Goal: Obtain resource: Download file/media

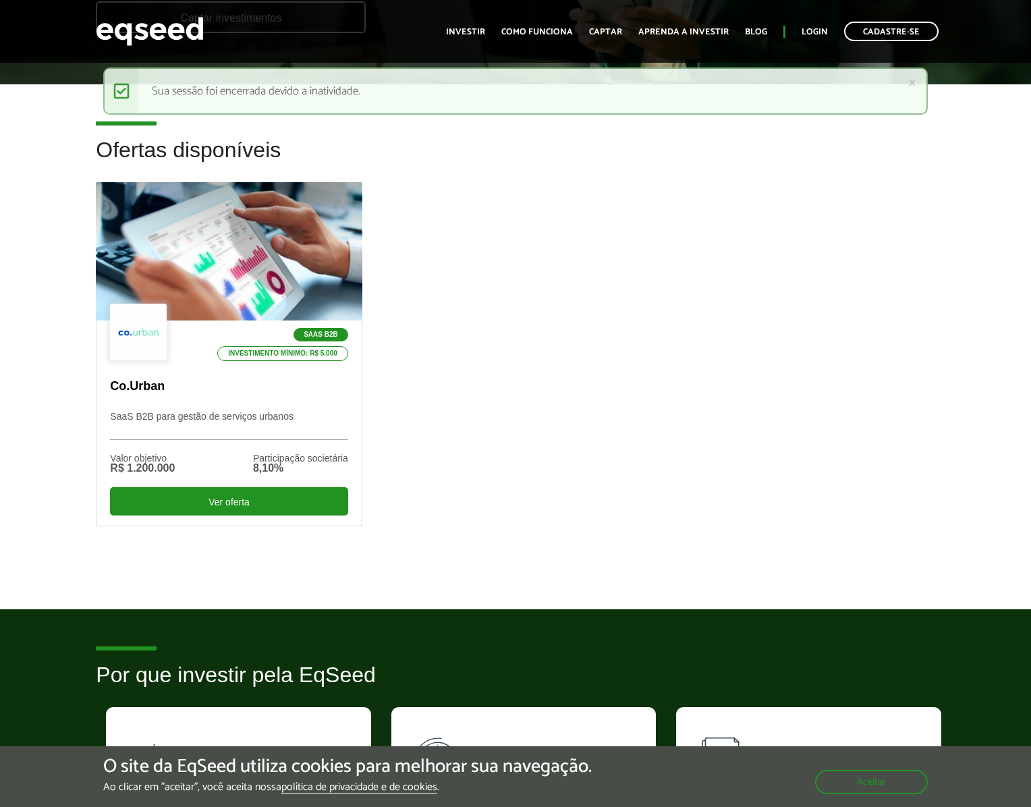
scroll to position [298, 0]
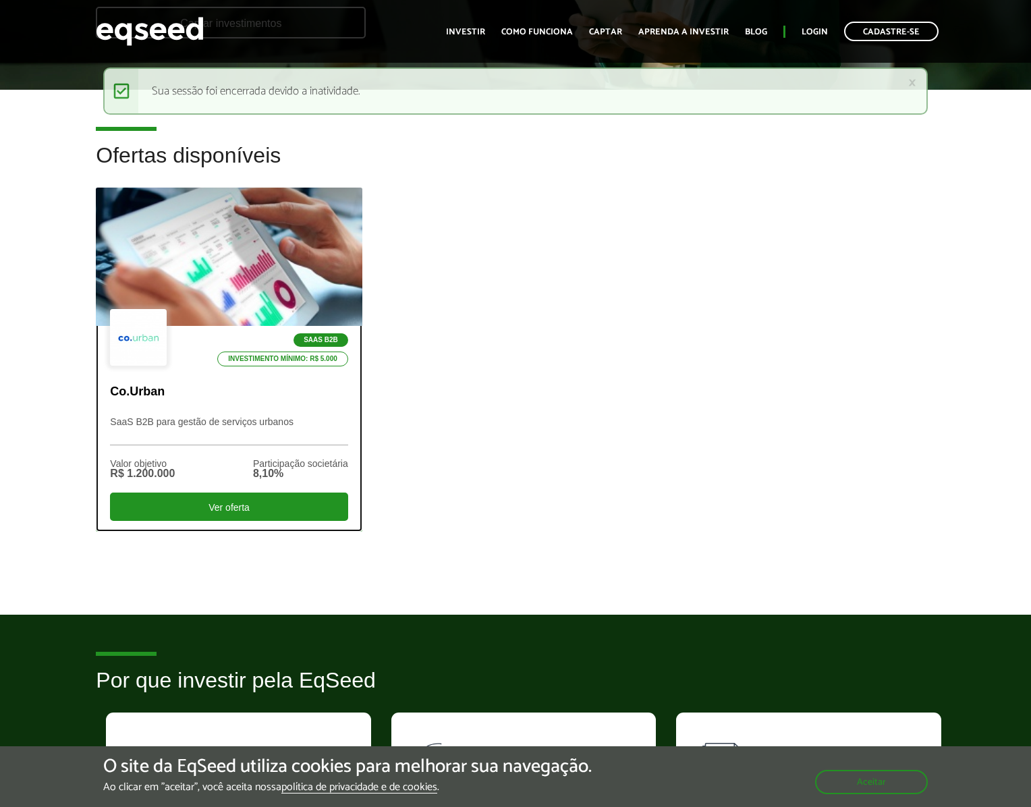
click at [250, 287] on div at bounding box center [229, 257] width 319 height 166
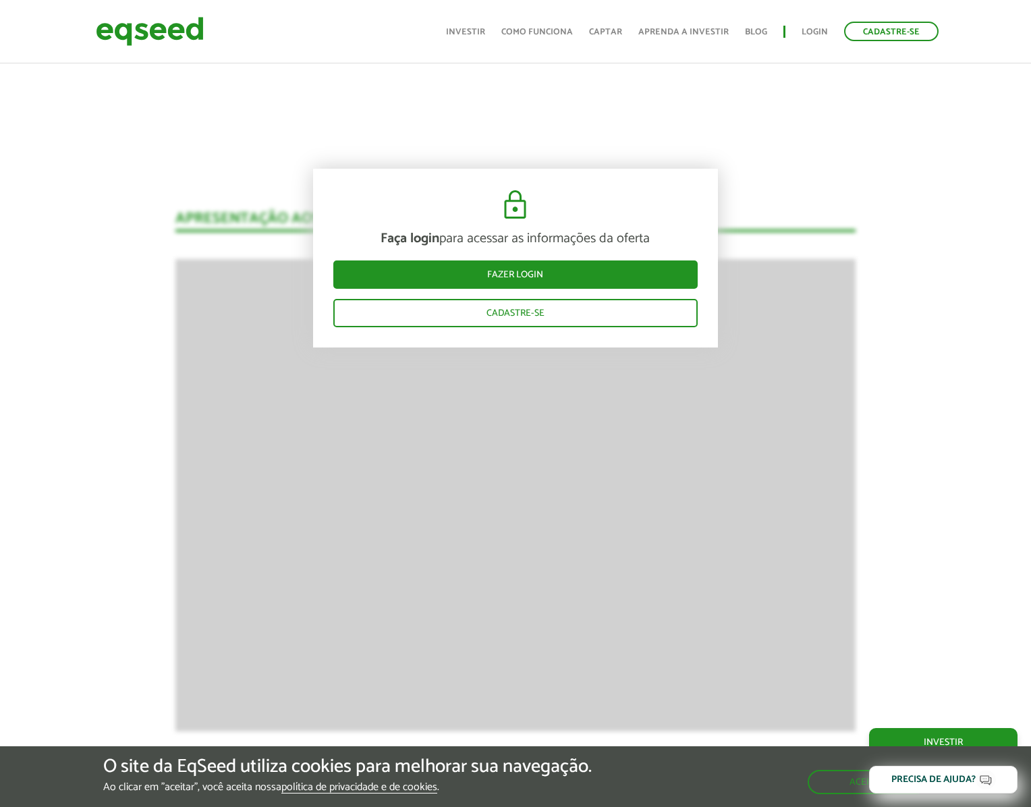
scroll to position [1257, 0]
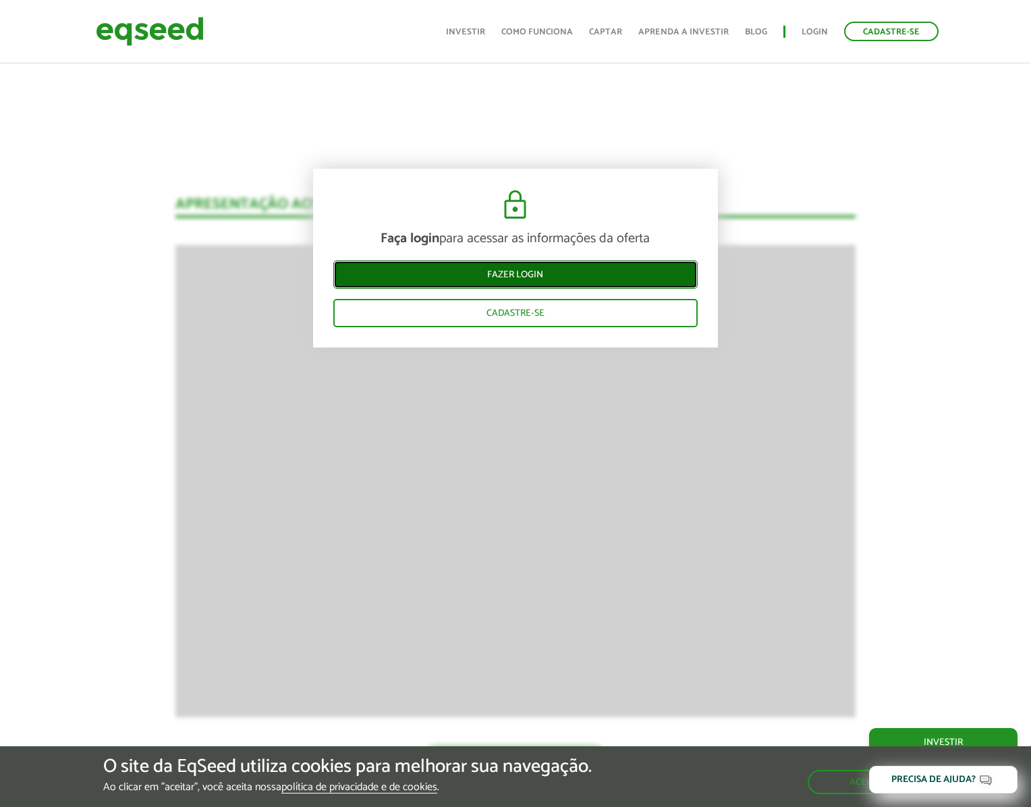
click at [521, 273] on link "Fazer login" at bounding box center [515, 275] width 364 height 28
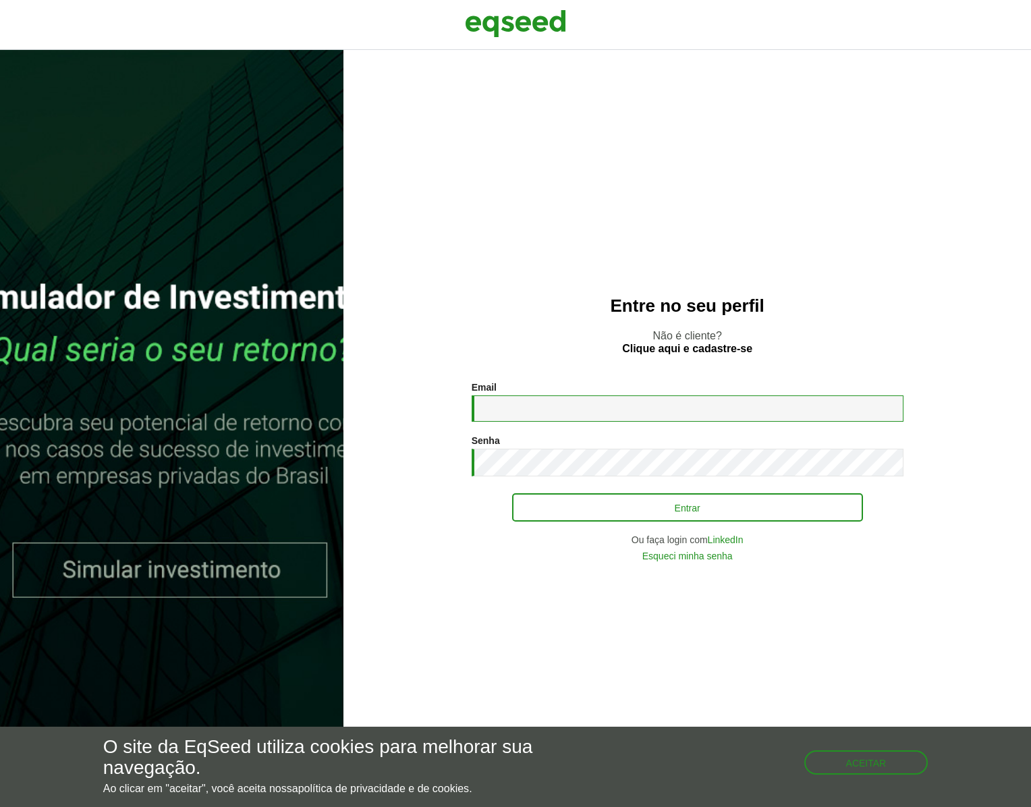
type input "**********"
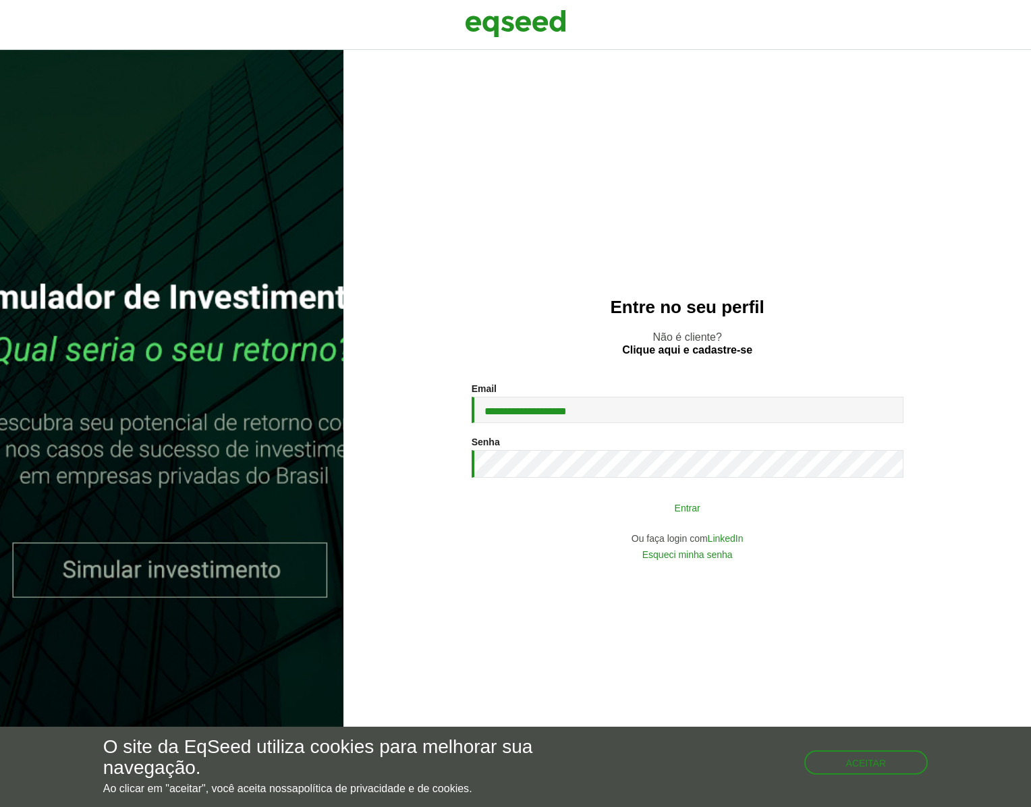
click at [688, 516] on button "Entrar" at bounding box center [687, 508] width 351 height 26
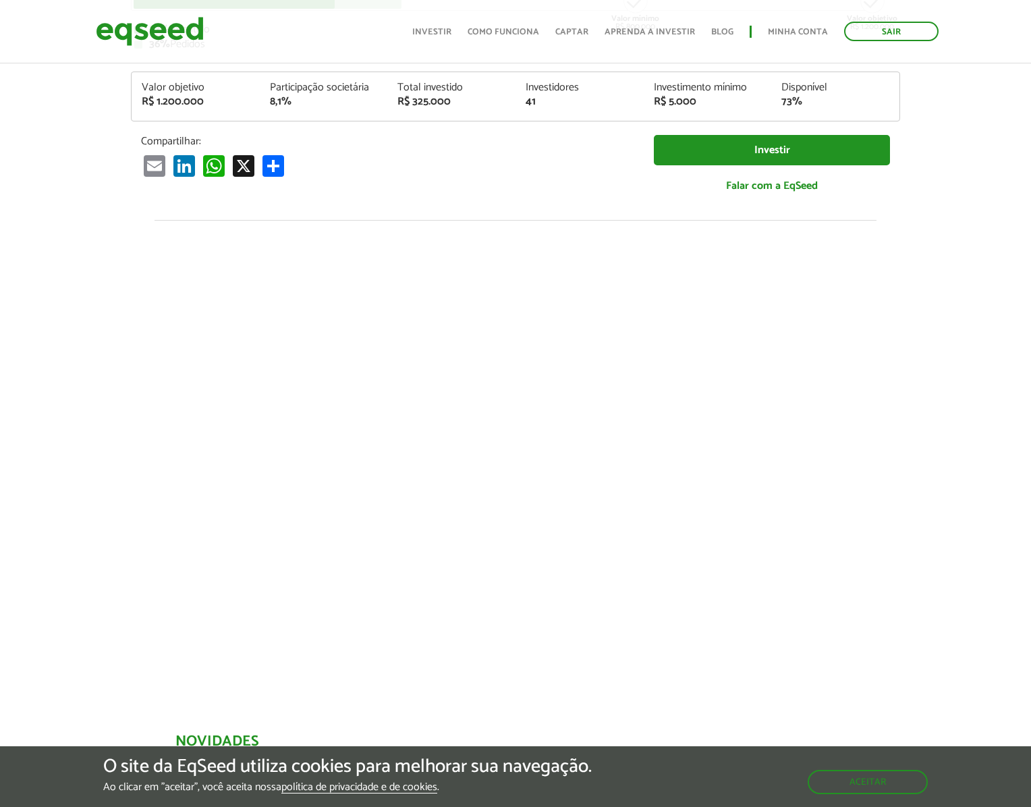
scroll to position [256, 0]
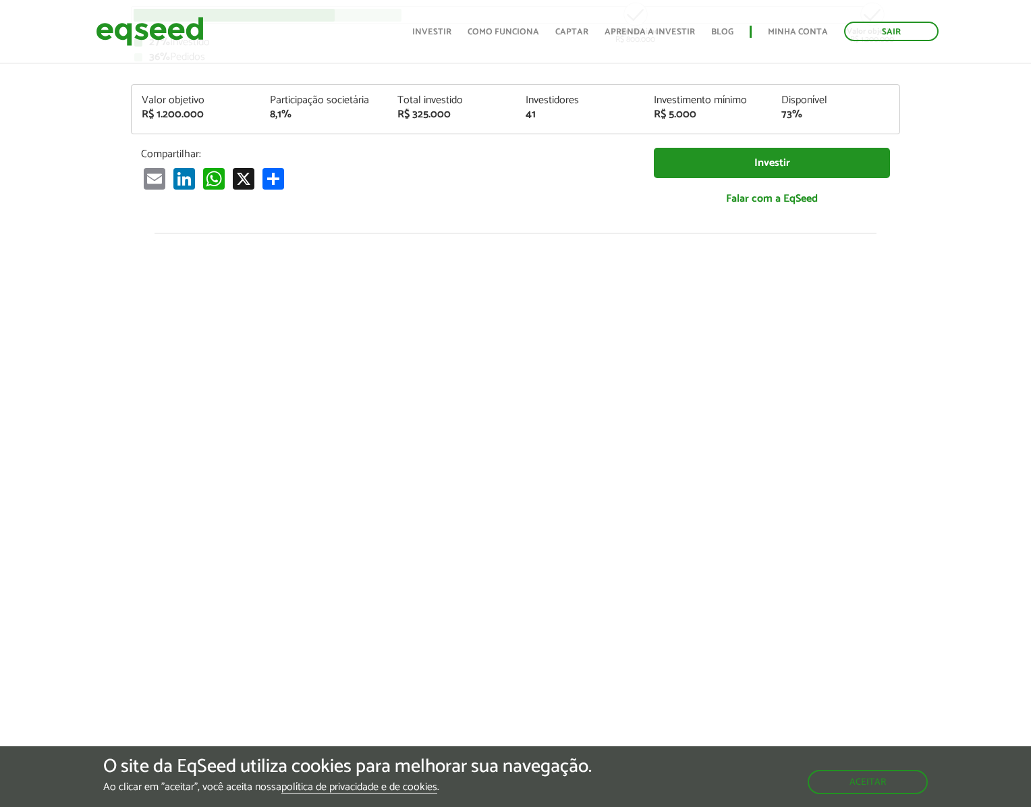
click at [963, 503] on div at bounding box center [515, 463] width 1031 height 460
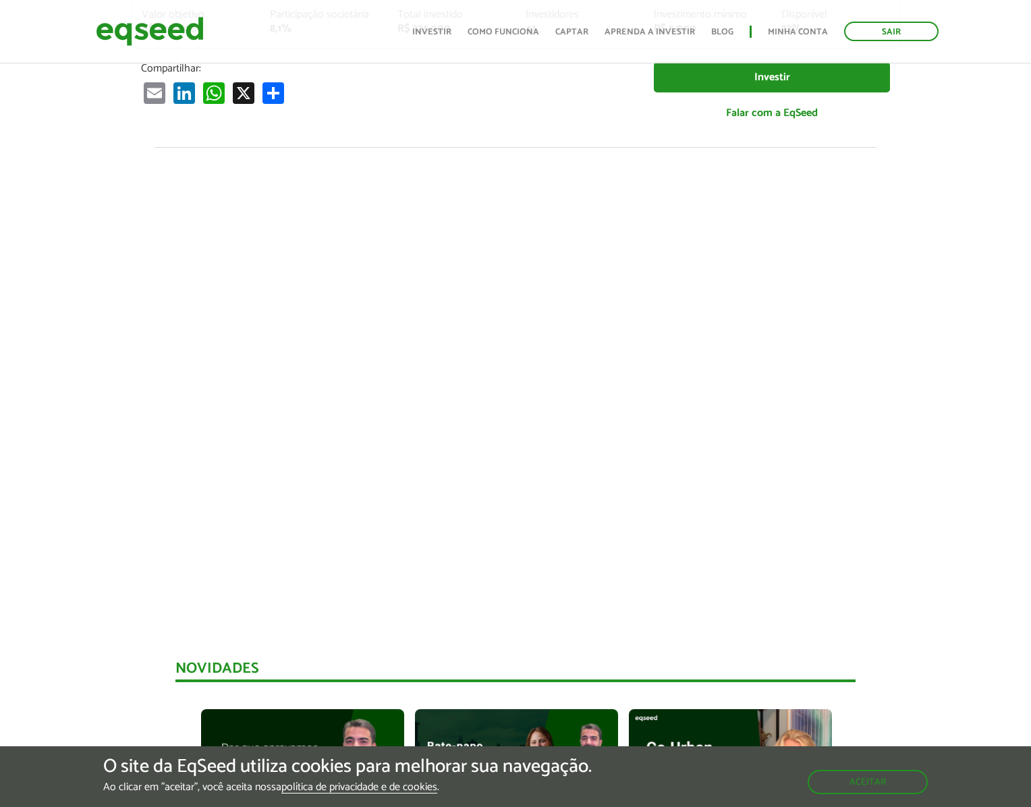
scroll to position [356, 0]
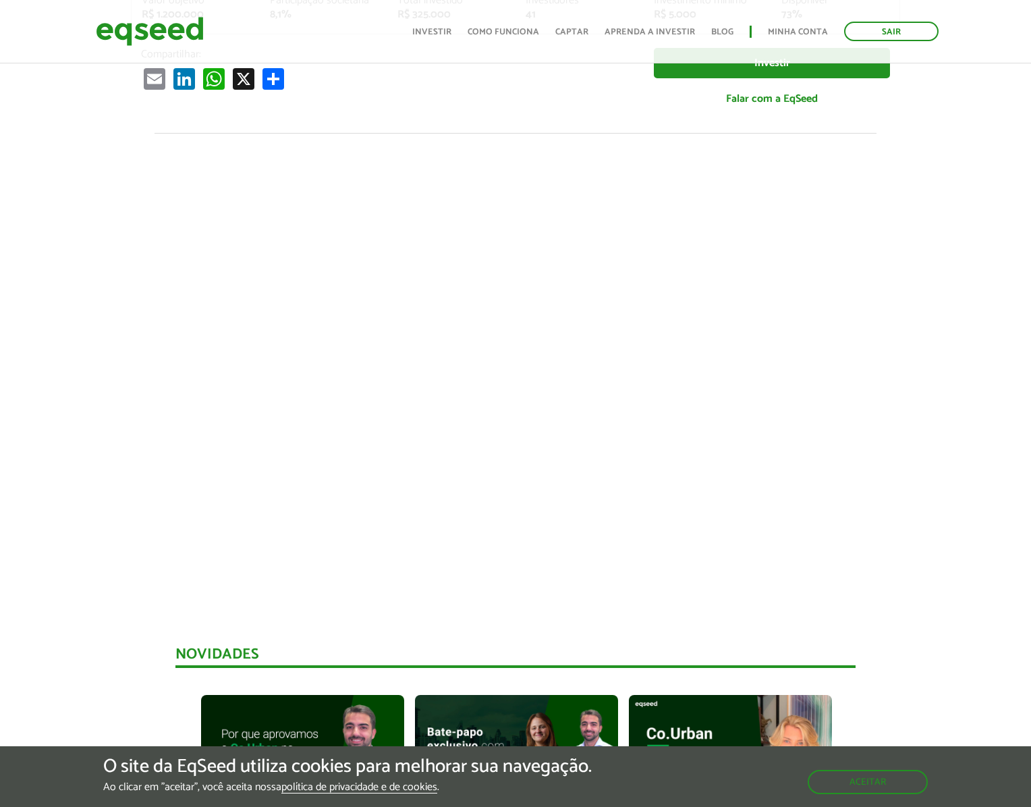
click at [969, 313] on div at bounding box center [515, 363] width 1031 height 460
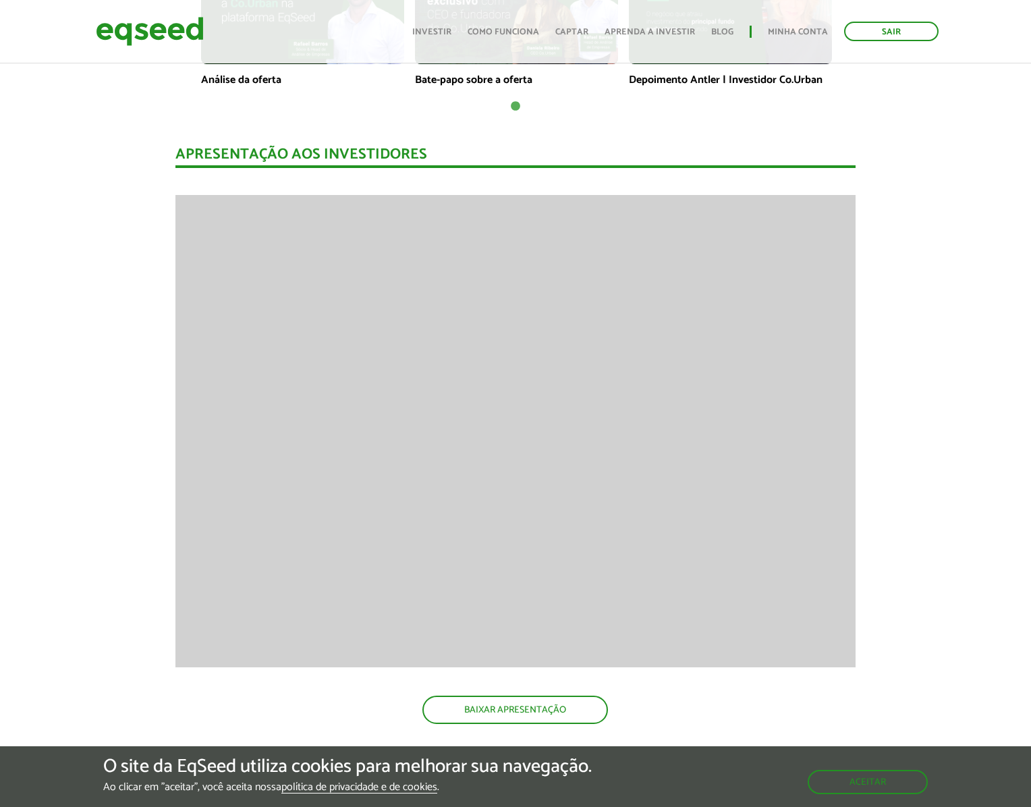
scroll to position [1114, 0]
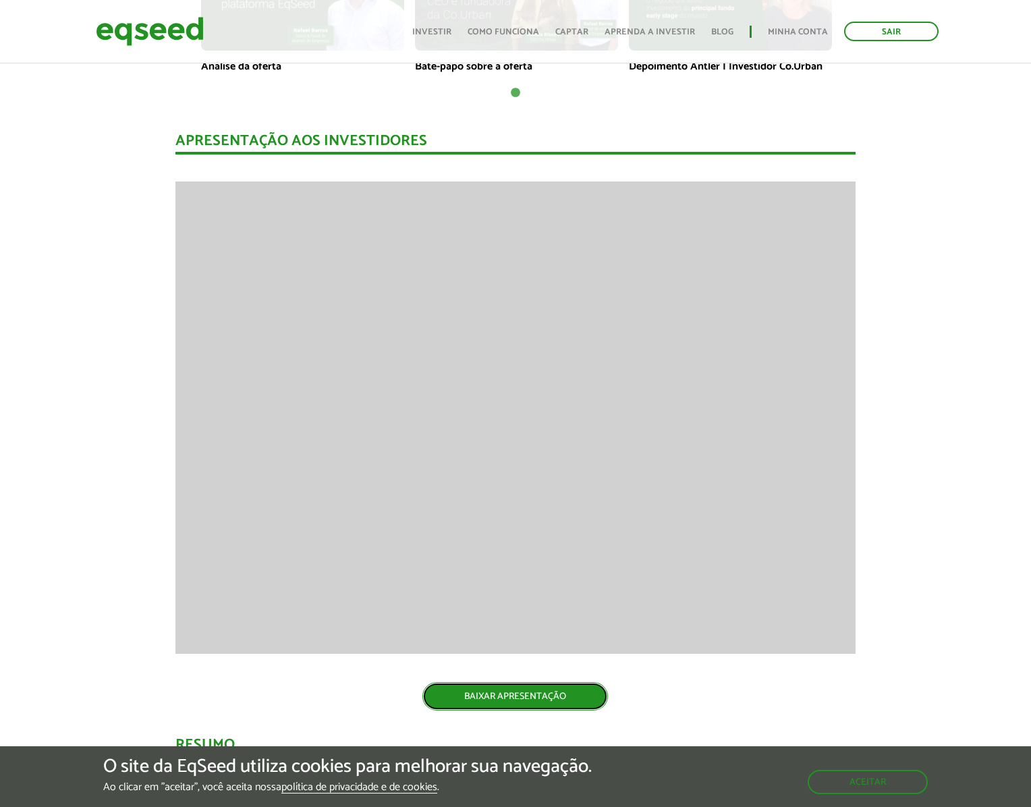
click at [538, 690] on link "BAIXAR APRESENTAÇÃO" at bounding box center [516, 696] width 186 height 28
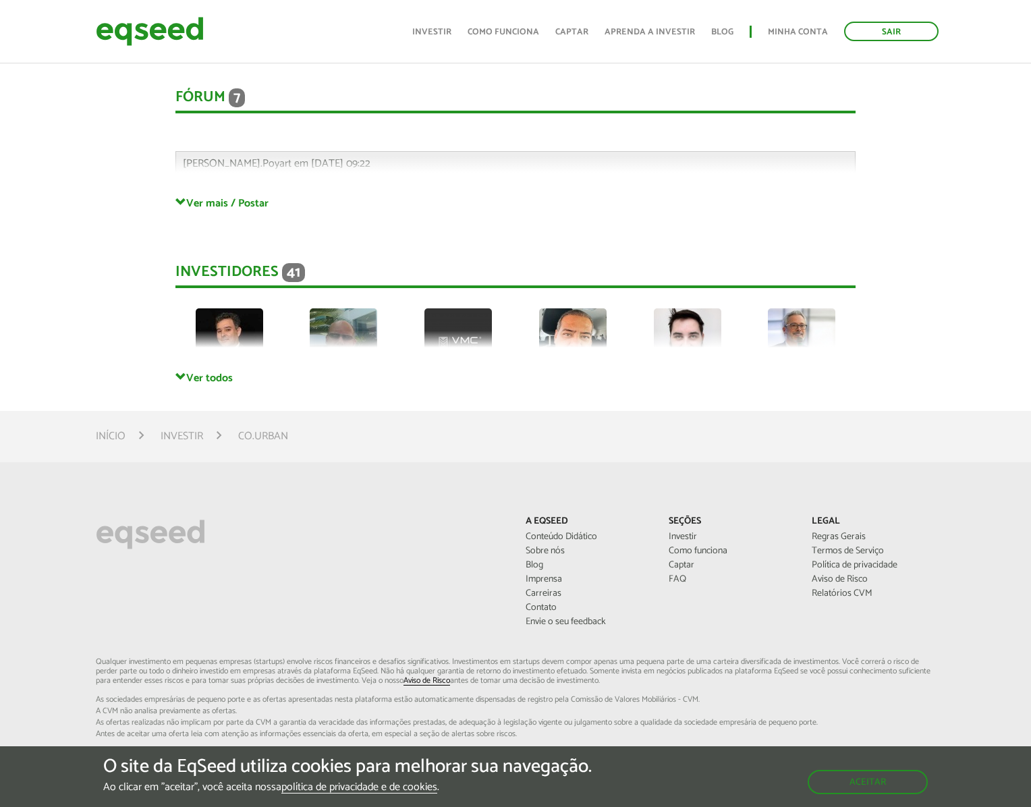
scroll to position [3212, 0]
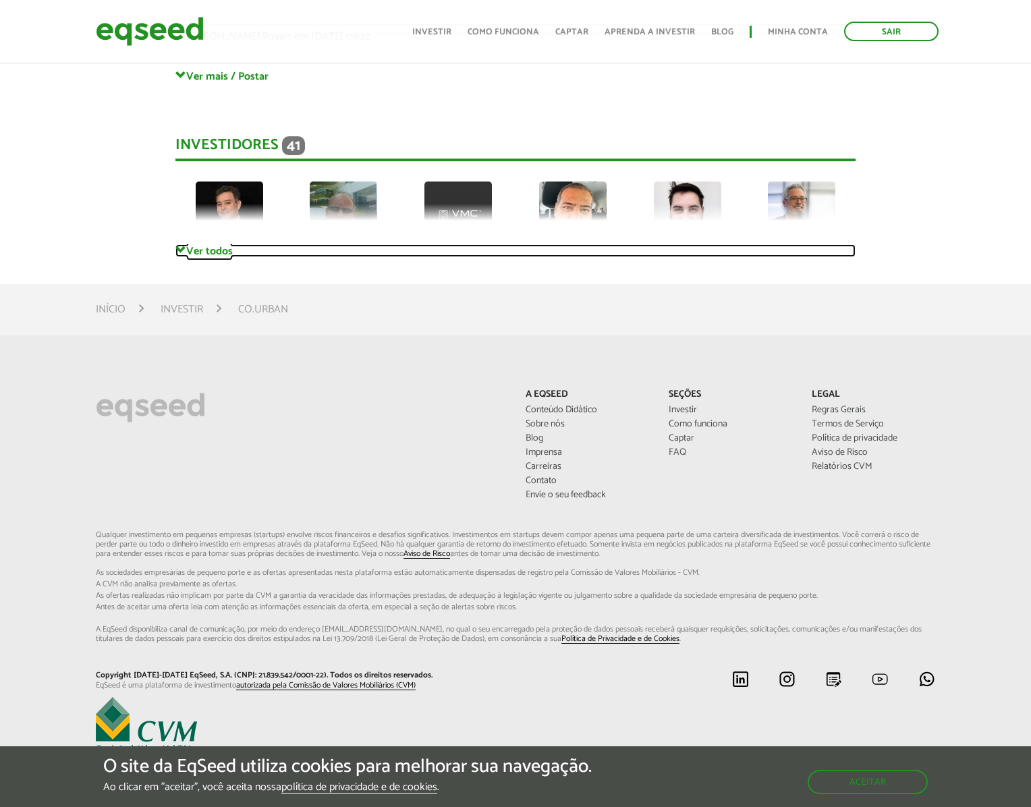
click at [191, 252] on link "Ver todos" at bounding box center [515, 250] width 681 height 13
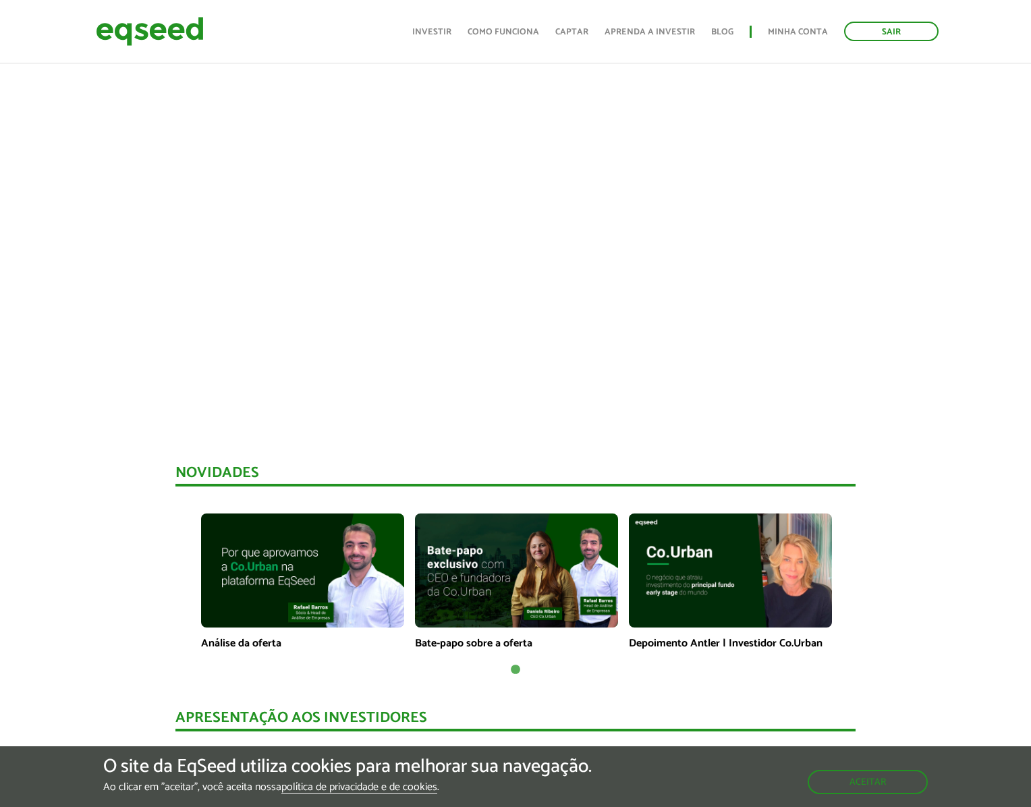
scroll to position [0, 0]
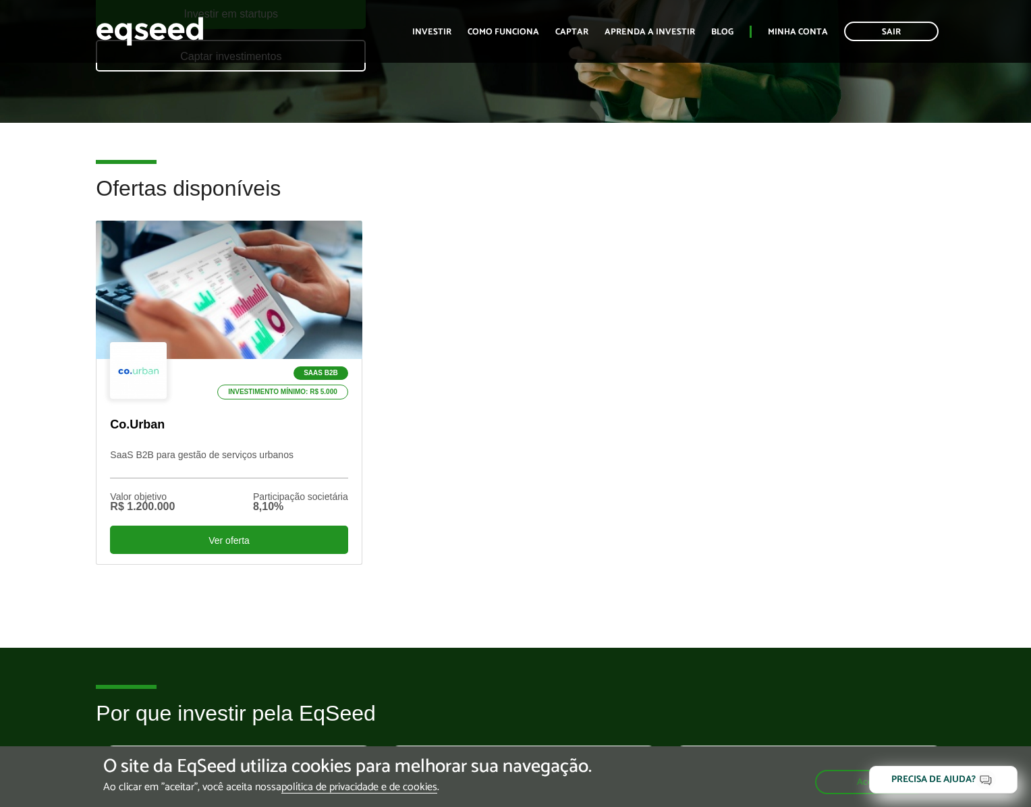
scroll to position [300, 0]
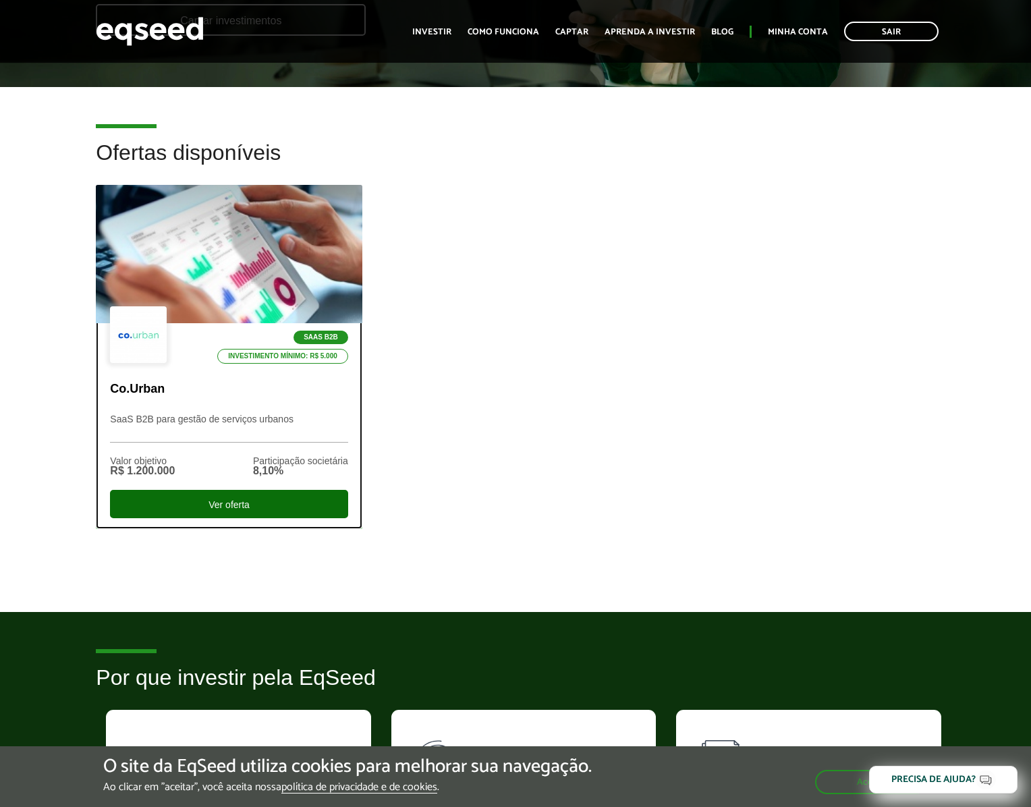
click at [210, 510] on div "Ver oferta" at bounding box center [229, 504] width 238 height 28
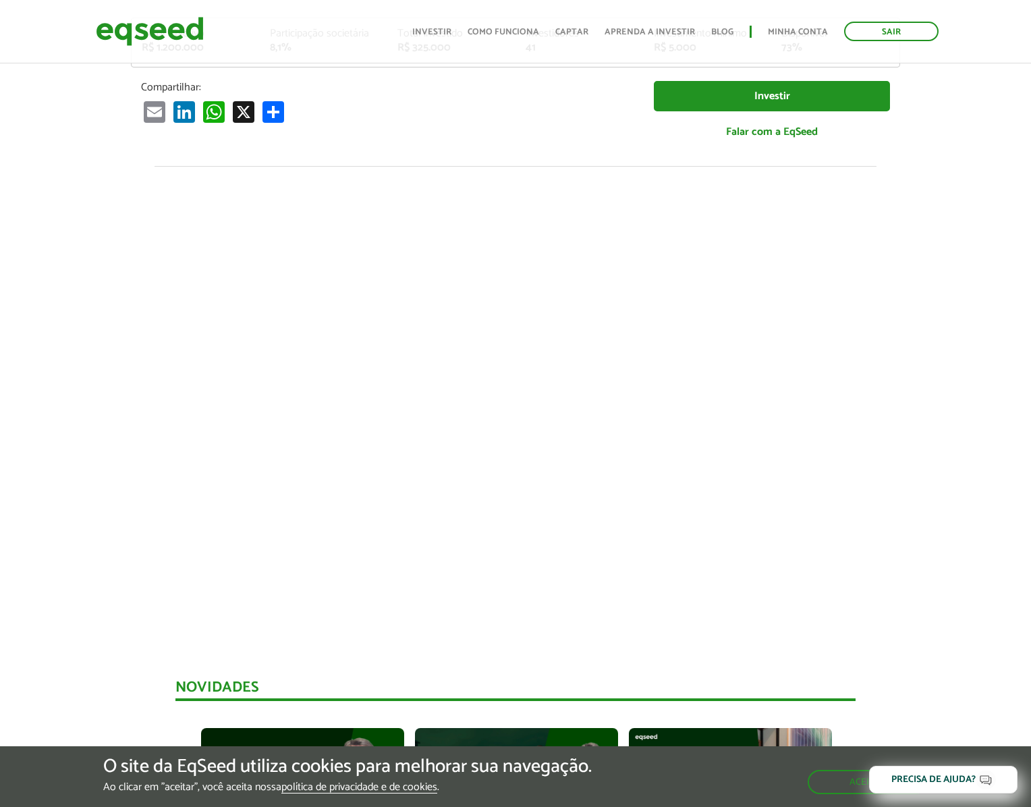
scroll to position [395, 0]
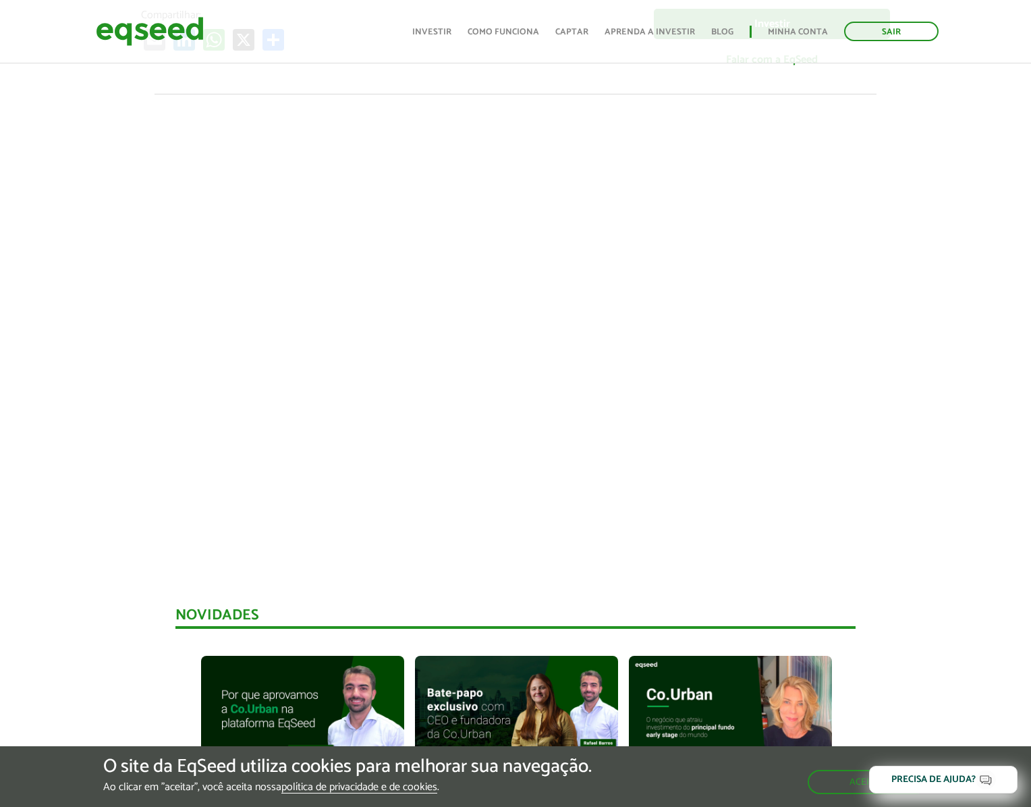
click at [933, 309] on div at bounding box center [515, 324] width 1031 height 460
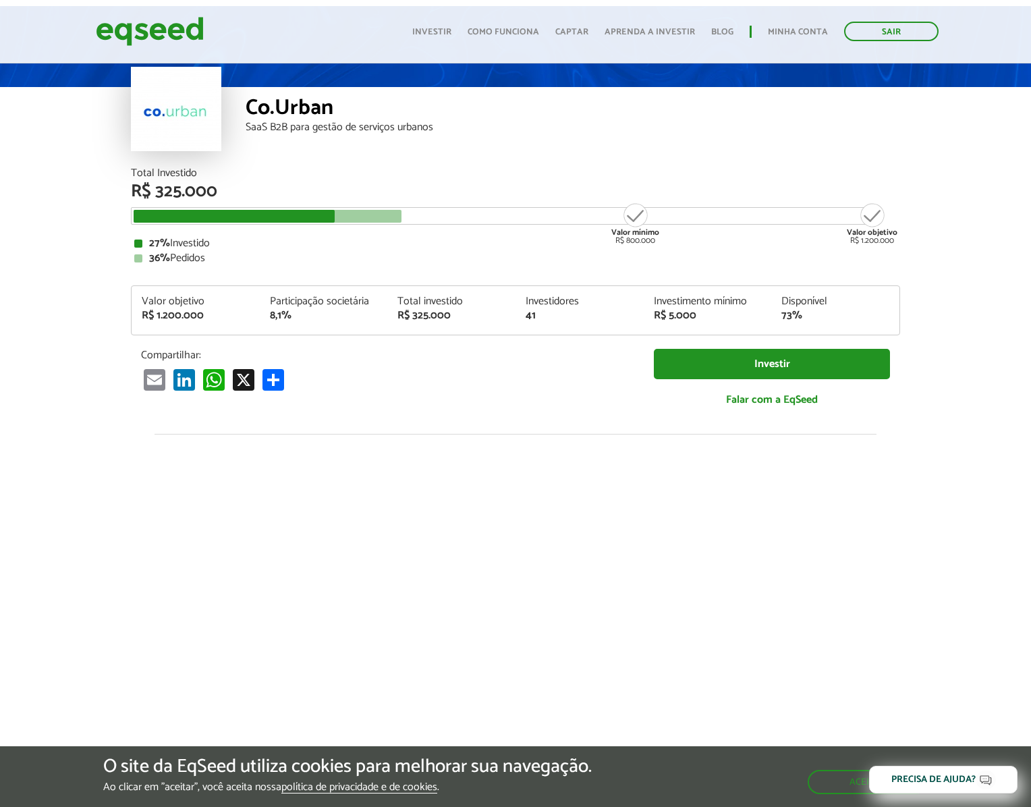
scroll to position [0, 0]
